Goal: Task Accomplishment & Management: Use online tool/utility

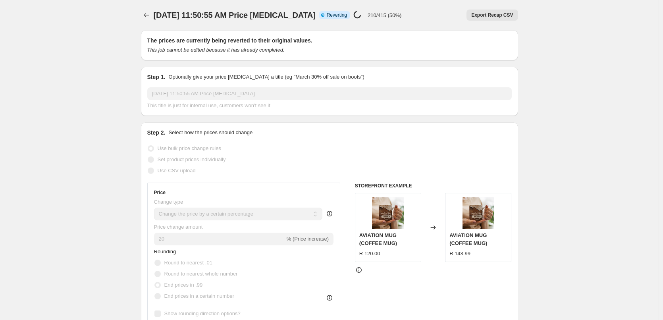
select select "percentage"
select select "collection"
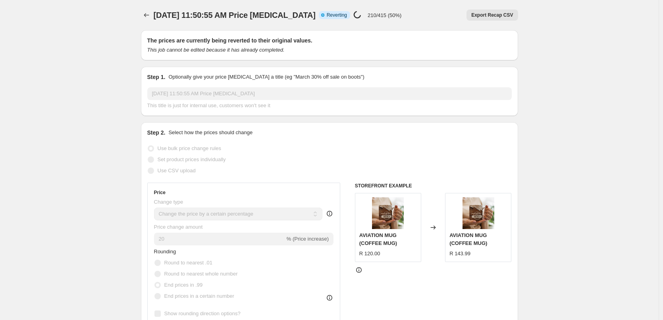
select select "collection"
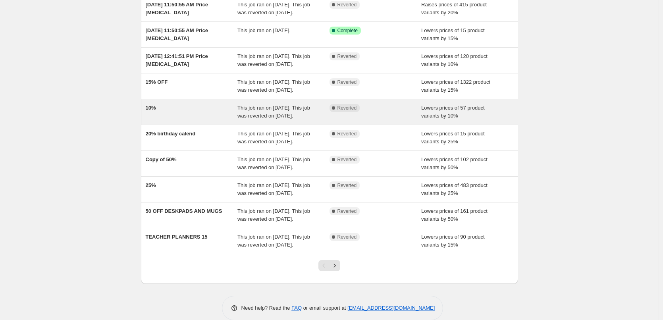
scroll to position [79, 0]
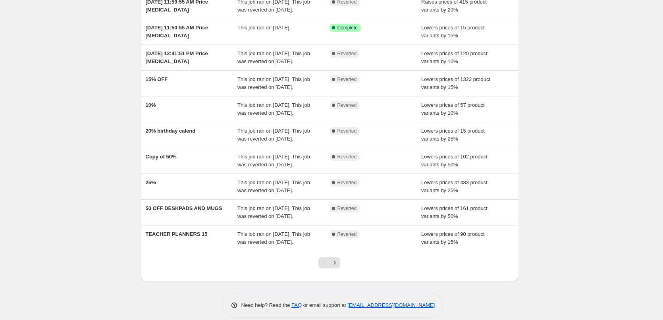
click at [598, 143] on div "NA Bulk Price Editor. This page is ready NA Bulk Price Editor Add new price [ME…" at bounding box center [329, 125] width 658 height 409
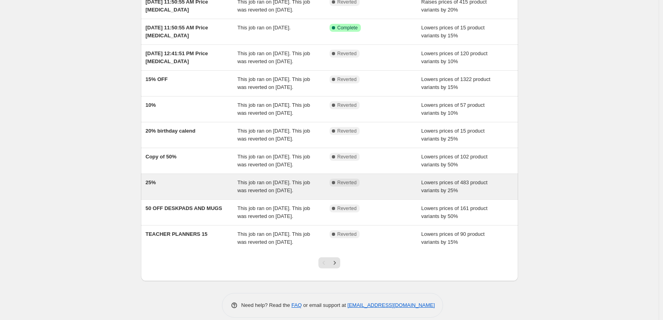
click at [165, 194] on div "25%" at bounding box center [192, 187] width 92 height 16
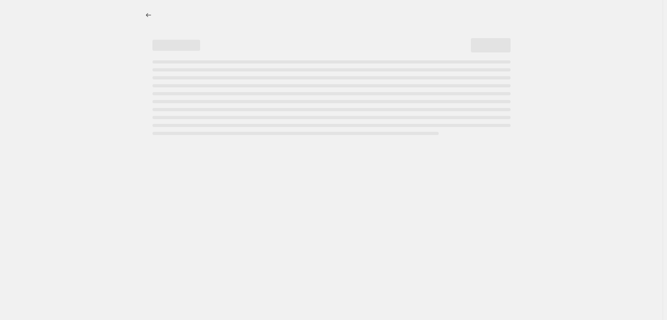
select select "percentage"
select select "collection"
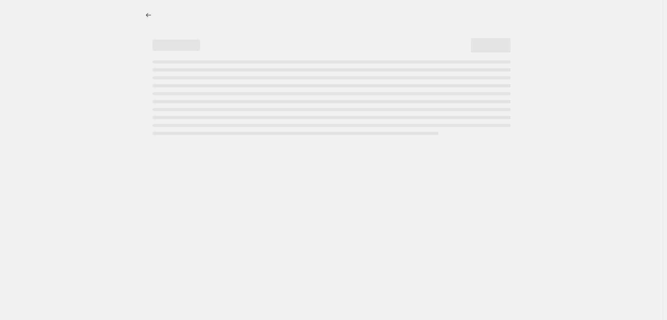
select select "collection"
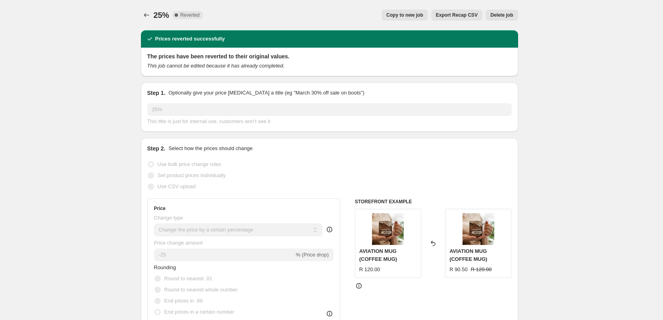
click at [417, 15] on span "Copy to new job" at bounding box center [404, 15] width 37 height 6
select select "percentage"
select select "collection"
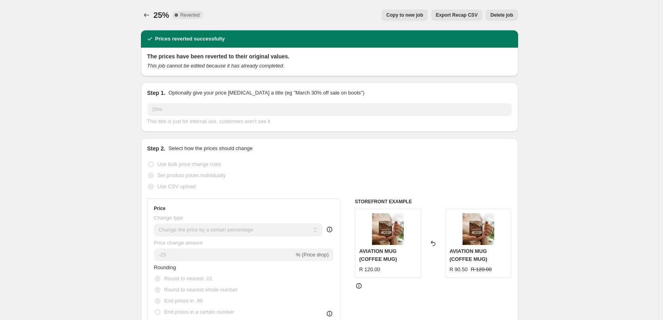
select select "collection"
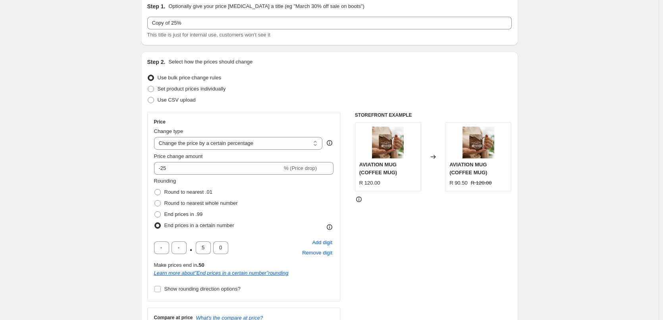
scroll to position [79, 0]
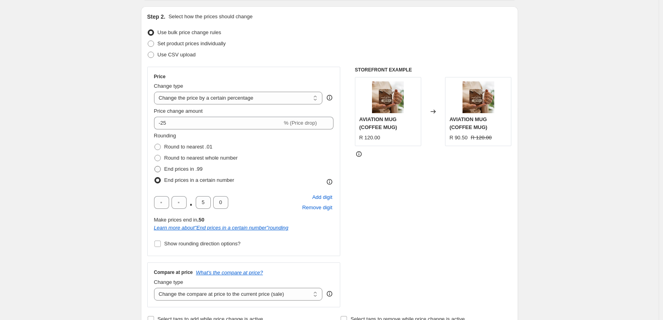
click at [190, 169] on span "End prices in .99" at bounding box center [183, 169] width 38 height 6
click at [155, 166] on input "End prices in .99" at bounding box center [154, 166] width 0 height 0
radio input "true"
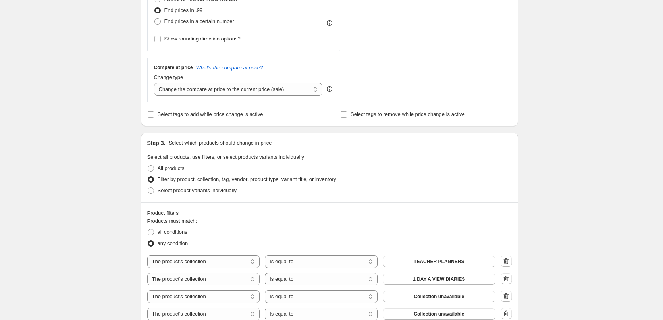
scroll to position [397, 0]
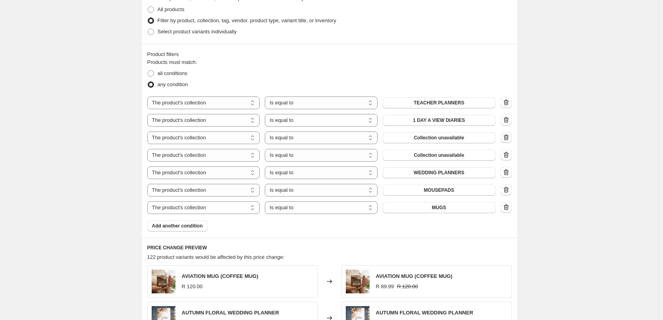
click at [510, 135] on icon "button" at bounding box center [506, 137] width 8 height 8
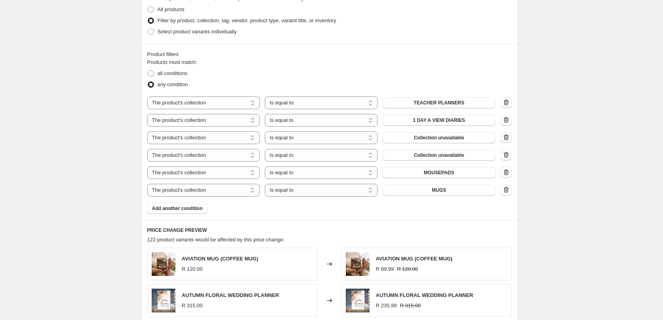
click at [508, 136] on icon "button" at bounding box center [506, 137] width 8 height 8
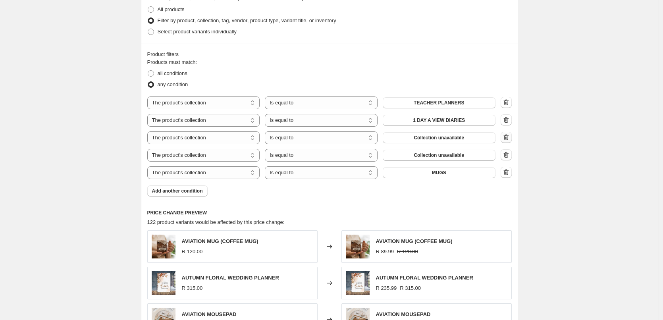
click at [505, 140] on icon "button" at bounding box center [506, 137] width 8 height 8
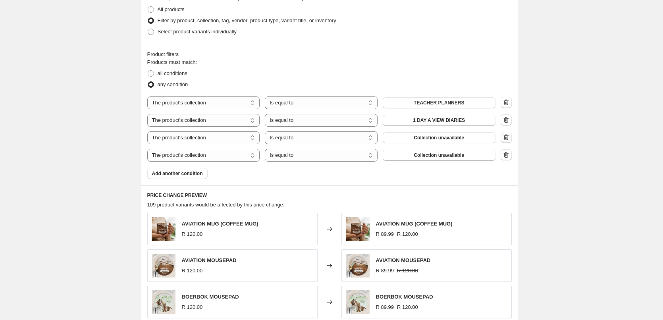
click at [505, 137] on icon "button" at bounding box center [506, 137] width 8 height 8
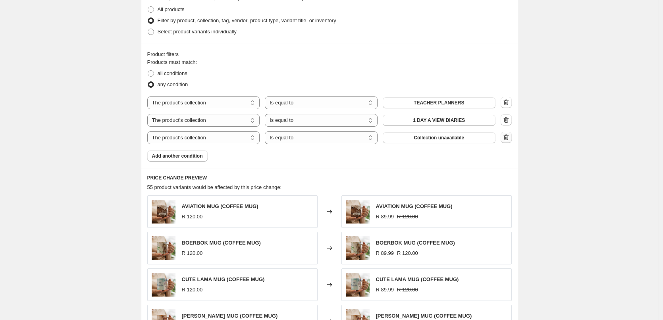
click at [509, 138] on icon "button" at bounding box center [506, 137] width 8 height 8
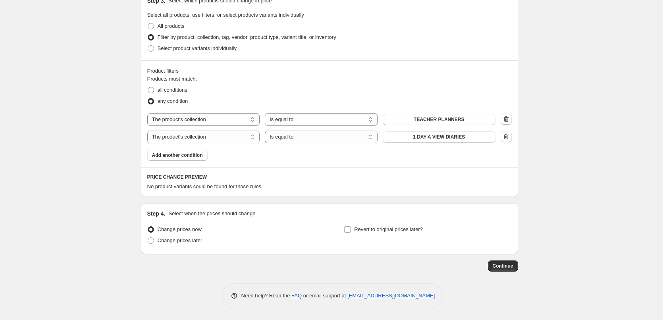
scroll to position [380, 0]
click at [480, 121] on button "TEACHER PLANNERS" at bounding box center [438, 119] width 113 height 11
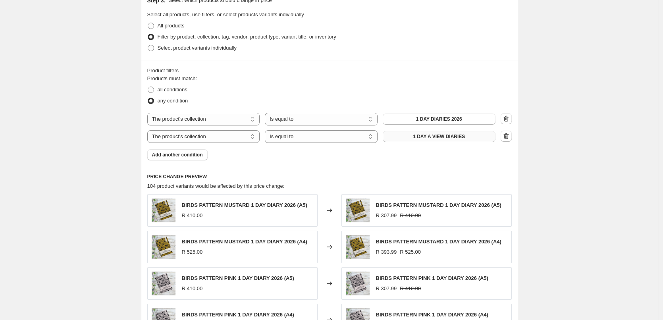
click at [455, 140] on span "1 DAY A VIEW DIARIES" at bounding box center [439, 136] width 52 height 6
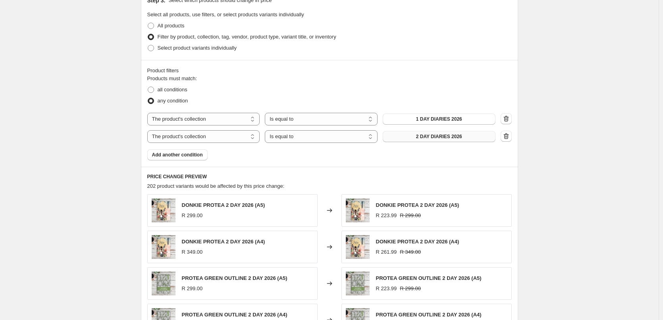
click at [184, 158] on button "Add another condition" at bounding box center [177, 154] width 60 height 11
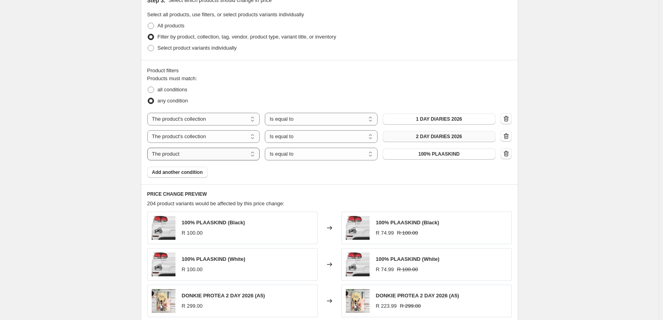
click at [196, 156] on select "The product The product's collection The product's tag The product's vendor The…" at bounding box center [203, 154] width 113 height 13
select select "collection"
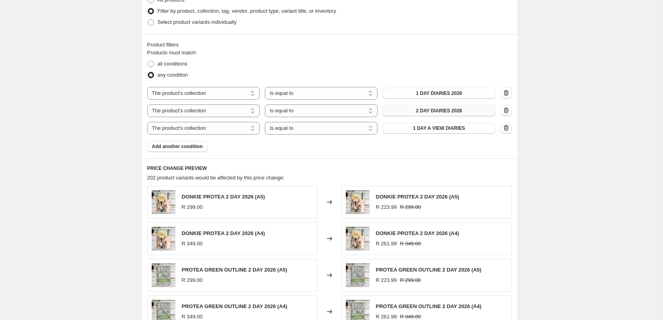
scroll to position [420, 0]
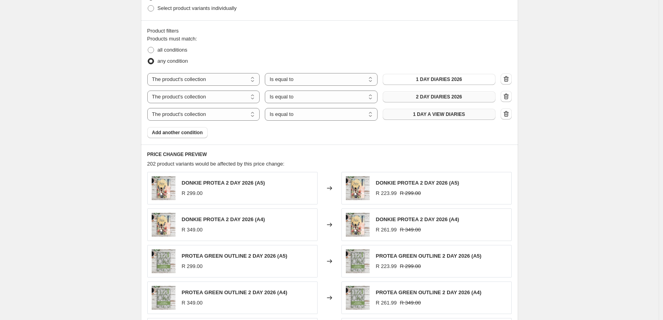
click at [459, 116] on span "1 DAY A VIEW DIARIES" at bounding box center [439, 114] width 52 height 6
click at [185, 136] on span "Add another condition" at bounding box center [177, 132] width 51 height 6
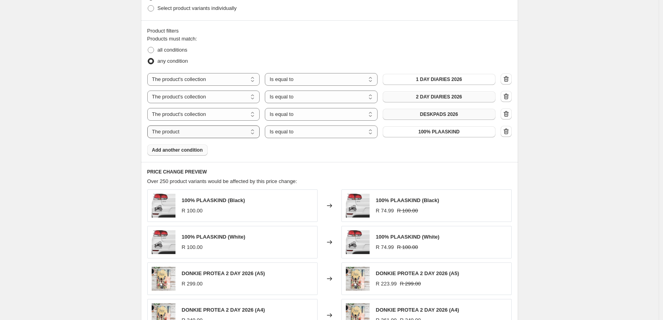
click at [211, 133] on select "The product The product's collection The product's tag The product's vendor The…" at bounding box center [203, 131] width 113 height 13
select select "collection"
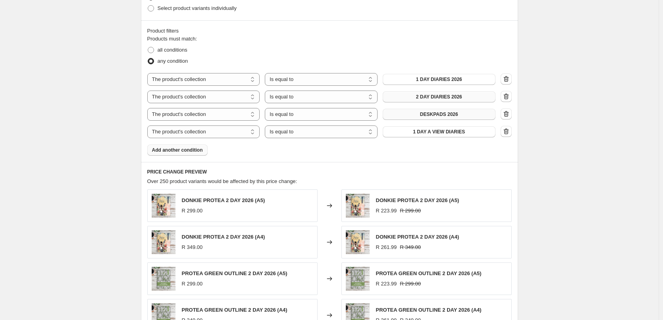
click at [449, 133] on span "1 DAY A VIEW DIARIES" at bounding box center [439, 132] width 52 height 6
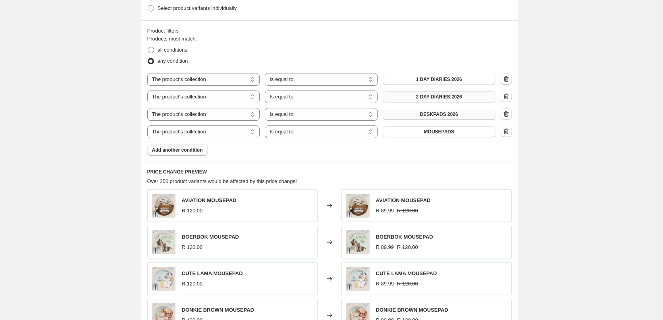
click at [175, 150] on span "Add another condition" at bounding box center [177, 150] width 51 height 6
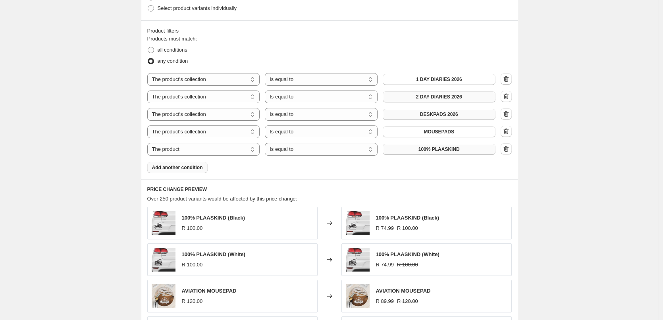
click at [455, 146] on span "100% PLAASKIND" at bounding box center [438, 149] width 41 height 6
click at [201, 149] on select "The product The product's collection The product's tag The product's vendor The…" at bounding box center [203, 149] width 113 height 13
select select "collection"
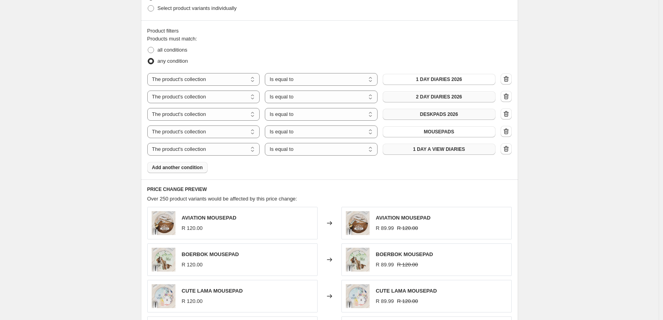
click at [440, 151] on span "1 DAY A VIEW DIARIES" at bounding box center [439, 149] width 52 height 6
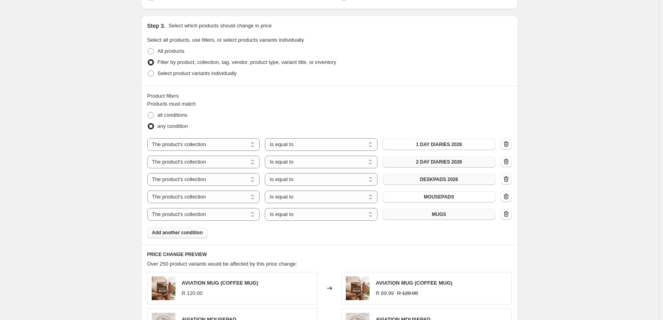
scroll to position [593, 0]
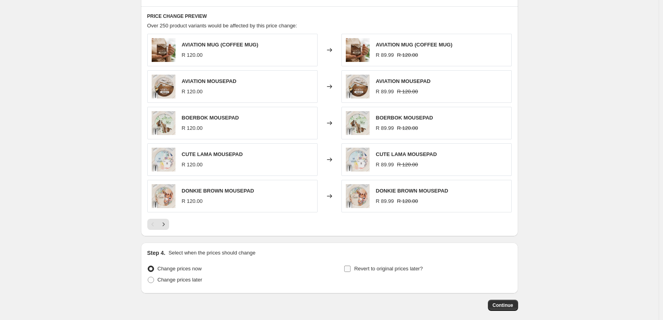
click at [349, 269] on input "Revert to original prices later?" at bounding box center [347, 268] width 6 height 6
checkbox input "true"
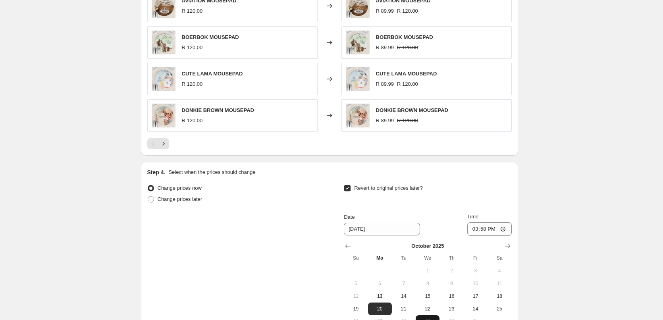
scroll to position [712, 0]
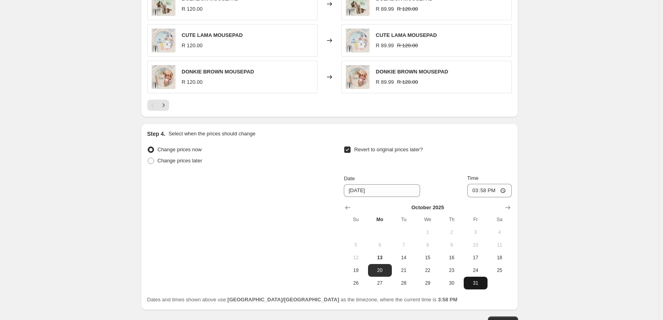
click at [478, 287] on button "31" at bounding box center [475, 283] width 24 height 13
type input "[DATE]"
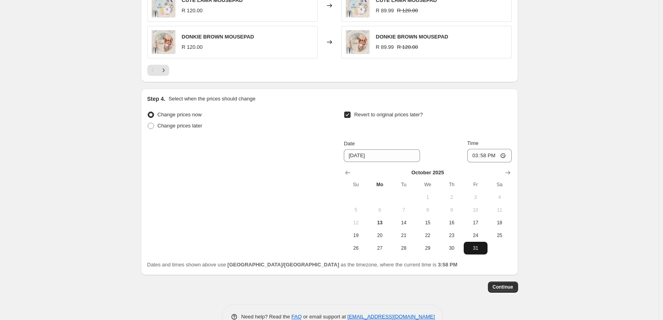
scroll to position [768, 0]
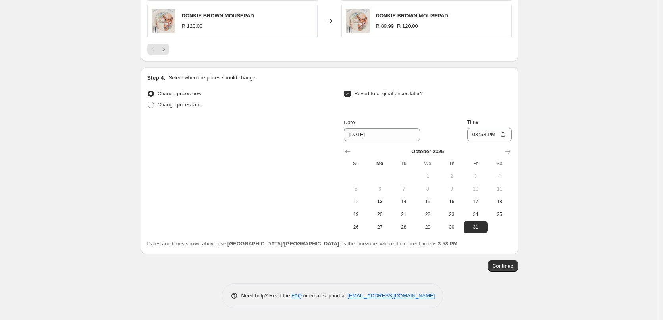
click at [504, 271] on button "Continue" at bounding box center [503, 265] width 30 height 11
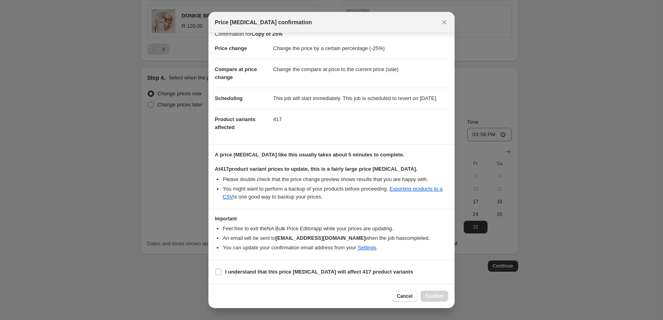
scroll to position [17, 0]
click at [220, 274] on input "I understand that this price [MEDICAL_DATA] will affect 417 product variants" at bounding box center [218, 272] width 6 height 6
checkbox input "true"
click at [433, 298] on span "Confirm" at bounding box center [434, 296] width 18 height 6
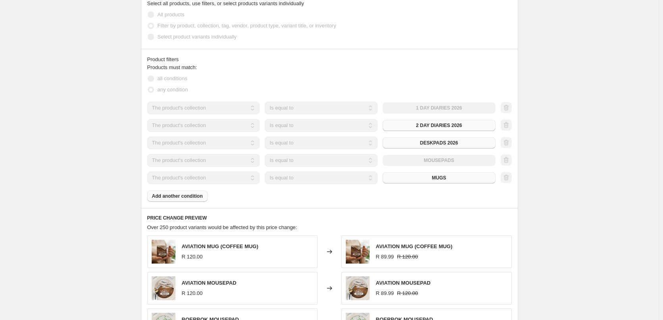
scroll to position [392, 0]
